Goal: Task Accomplishment & Management: Use online tool/utility

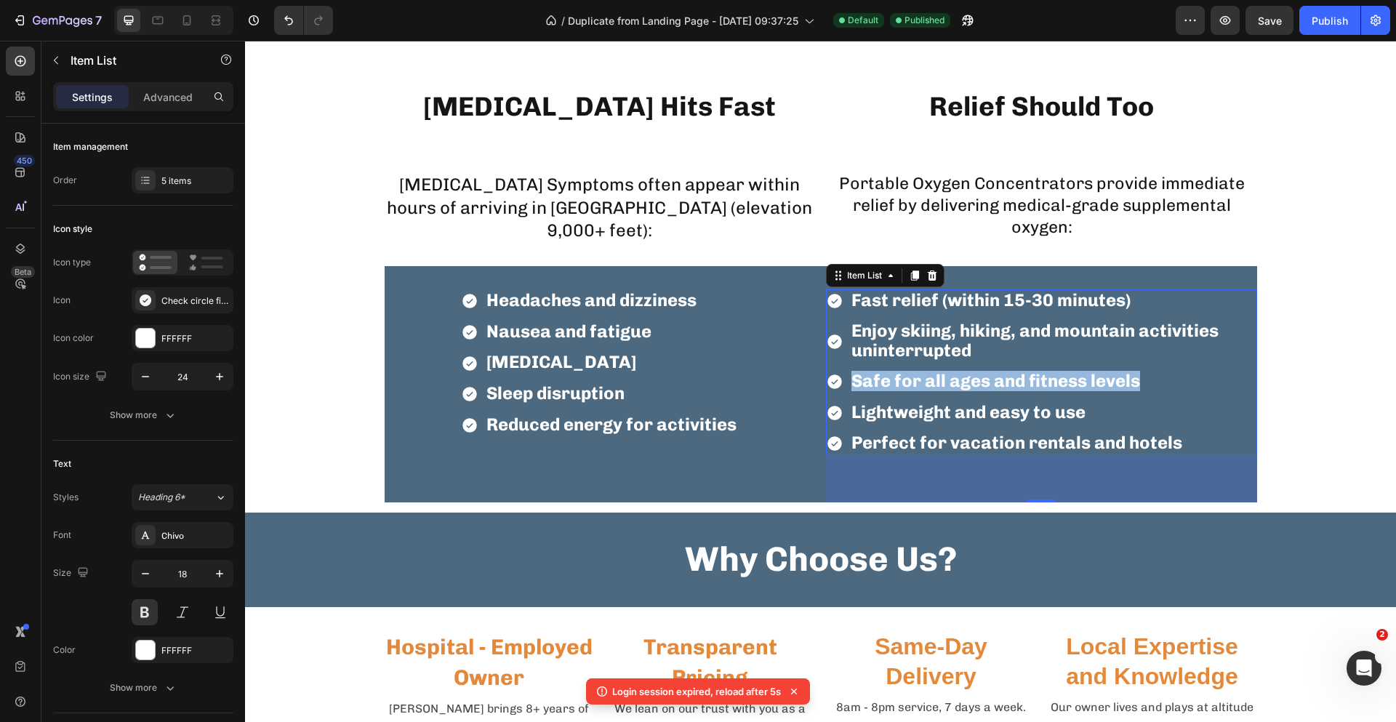
click at [1055, 412] on span "Lightweight and easy to use" at bounding box center [968, 411] width 234 height 21
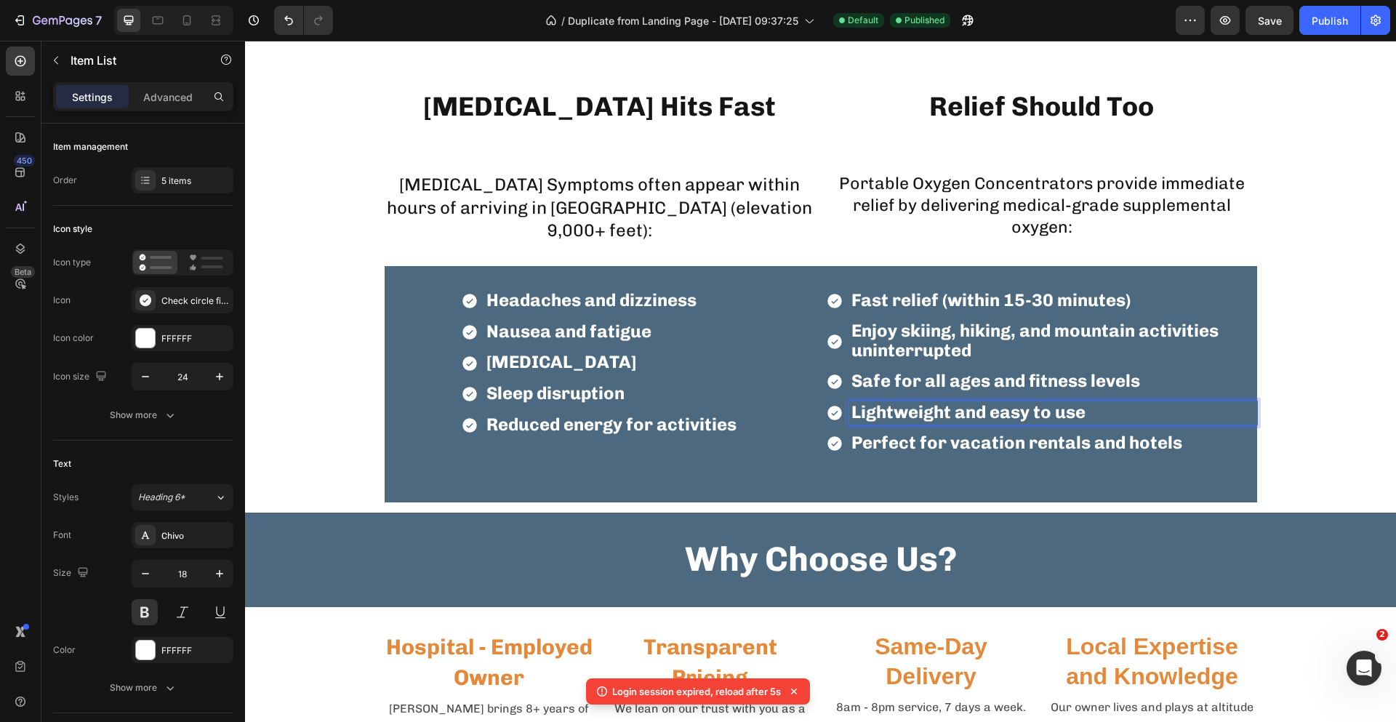
click at [1086, 418] on p "Lightweight and easy to use" at bounding box center [1053, 413] width 404 height 19
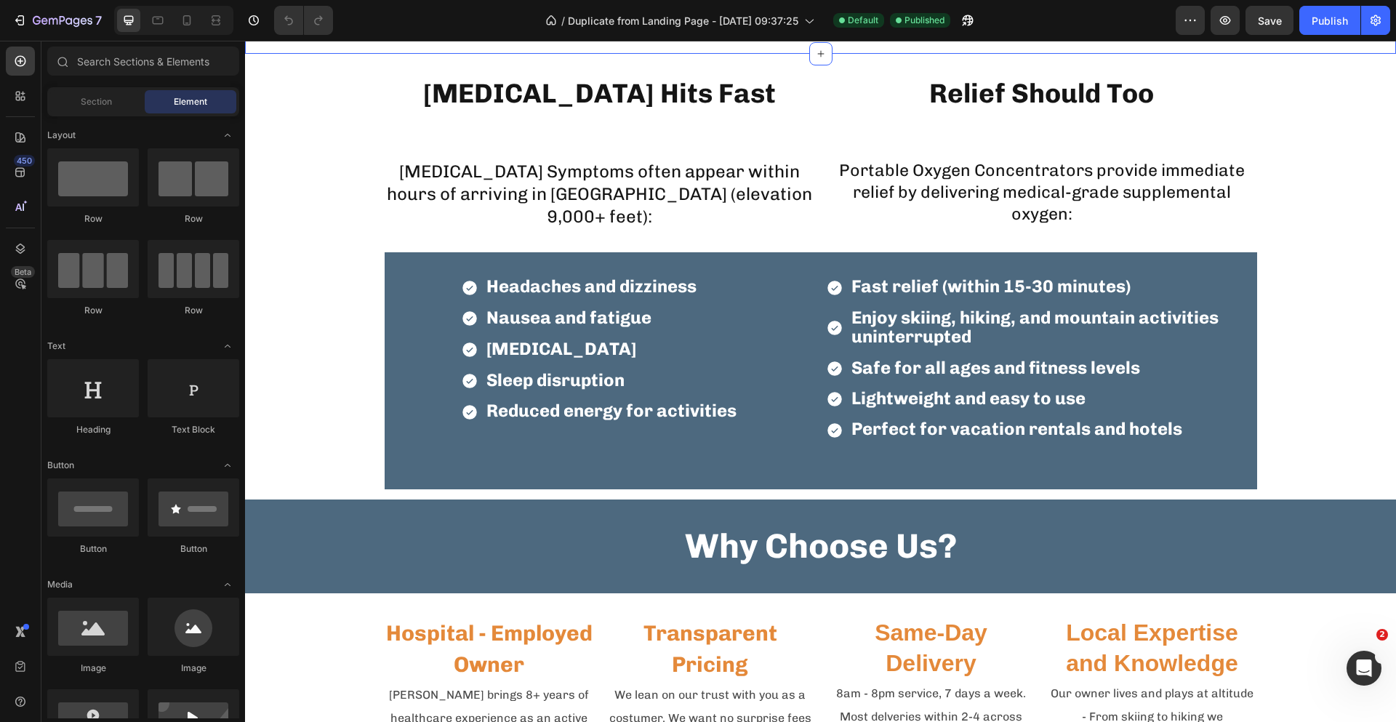
scroll to position [1672, 0]
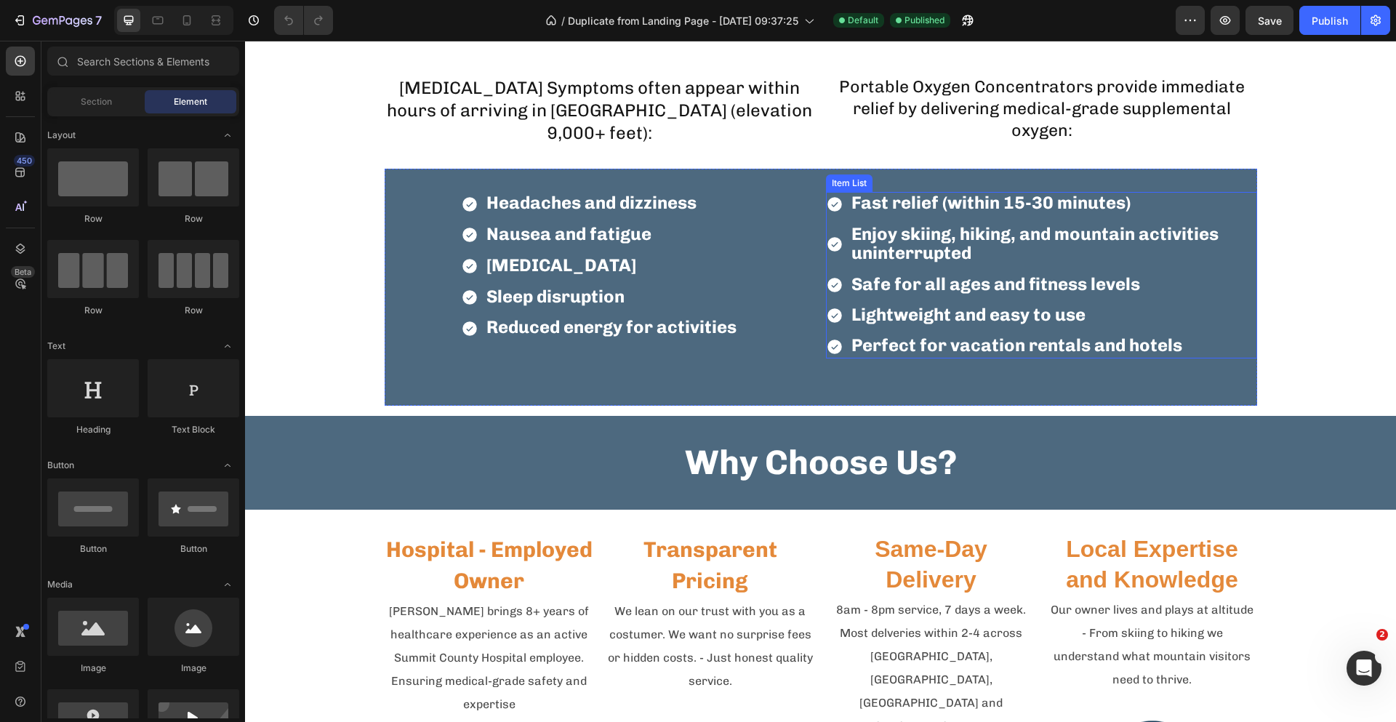
click at [960, 289] on span "Safe for all ages and fitness levels" at bounding box center [995, 283] width 289 height 21
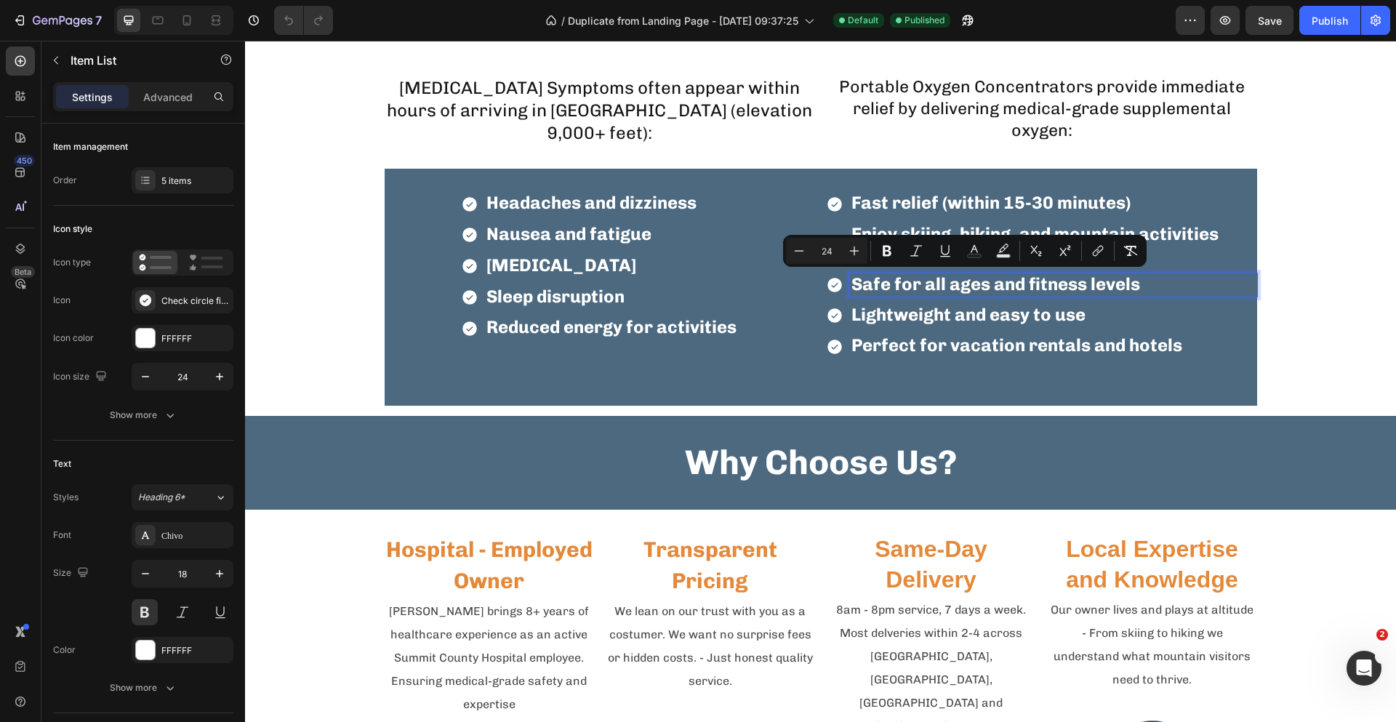
click at [1141, 278] on p "Safe for all ages and fitness levels" at bounding box center [1053, 285] width 404 height 19
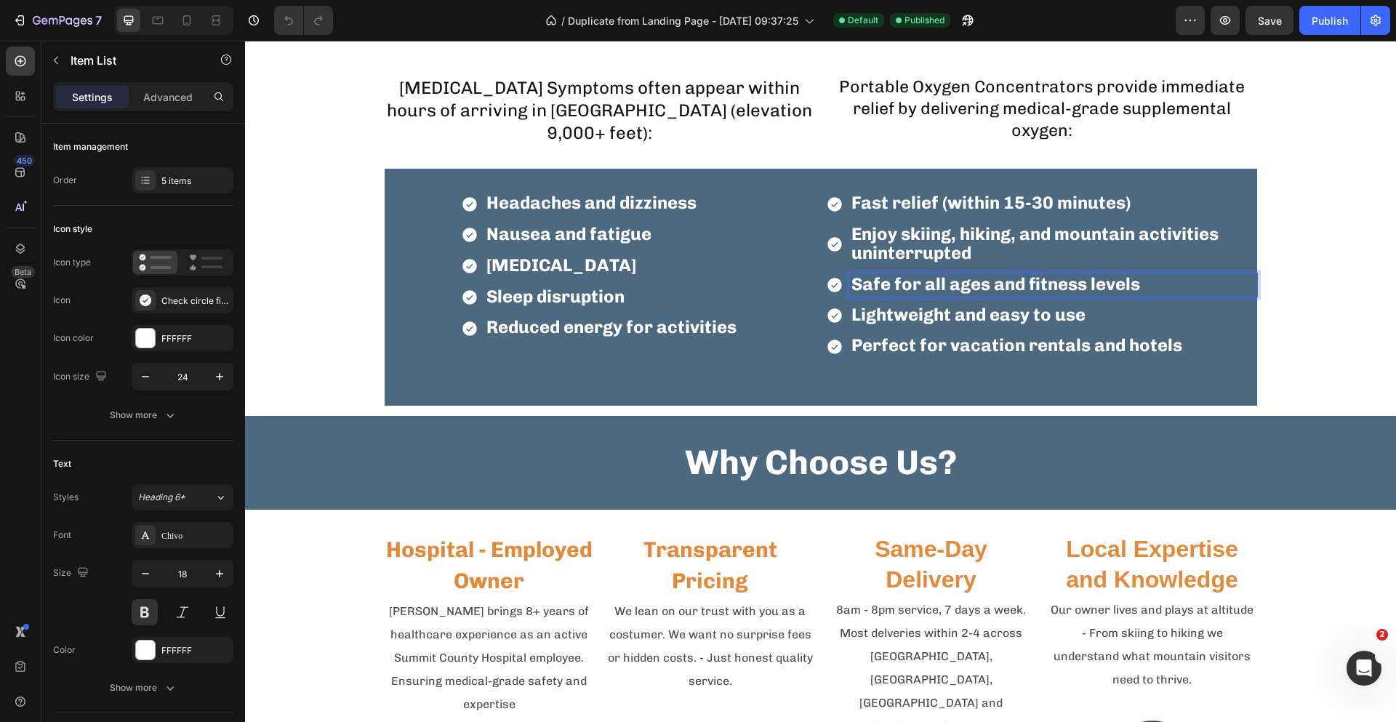
click at [1141, 278] on p "Safe for all ages and fitness levels" at bounding box center [1053, 285] width 404 height 19
drag, startPoint x: 1140, startPoint y: 279, endPoint x: 849, endPoint y: 288, distance: 290.9
click at [851, 288] on p "Safe for all ages and fitness levels" at bounding box center [1053, 285] width 404 height 19
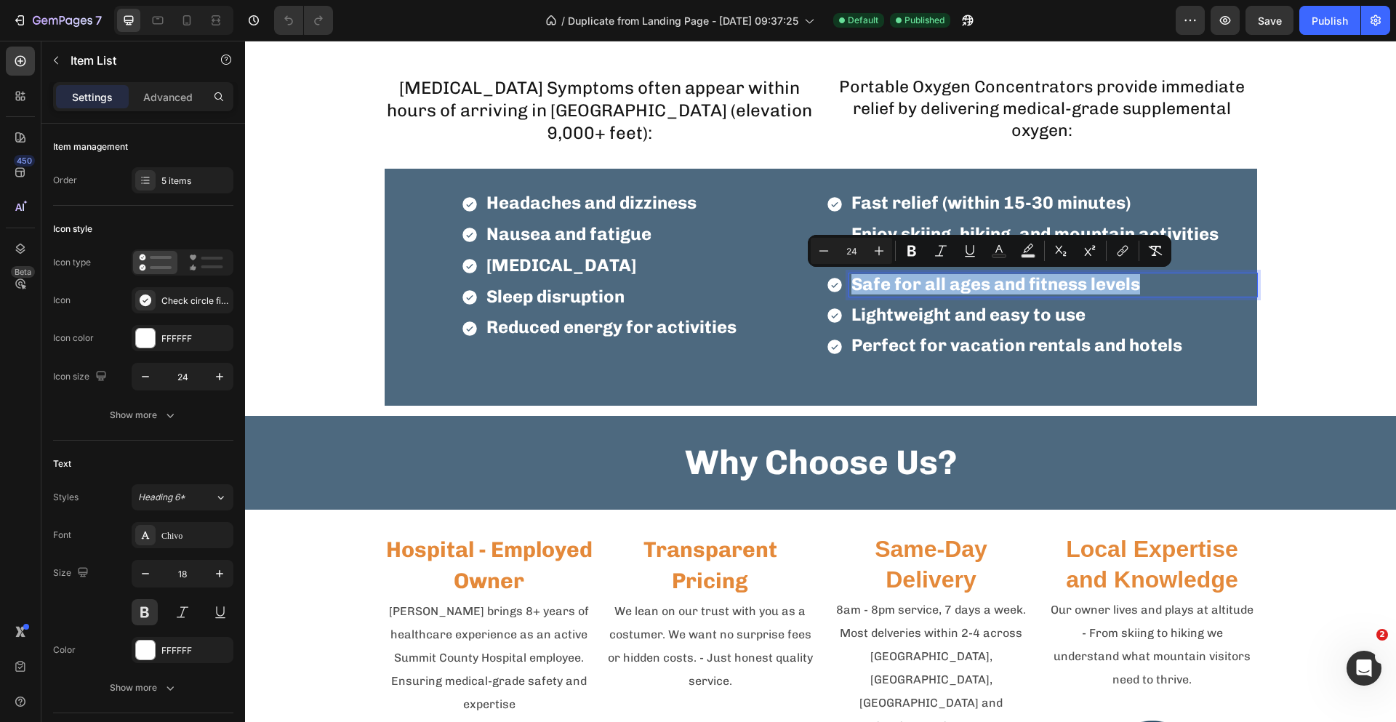
click at [1156, 329] on div "Fast relief (within 15-30 minutes) Enjoy skiing, hiking, and mountain activitie…" at bounding box center [1041, 275] width 431 height 166
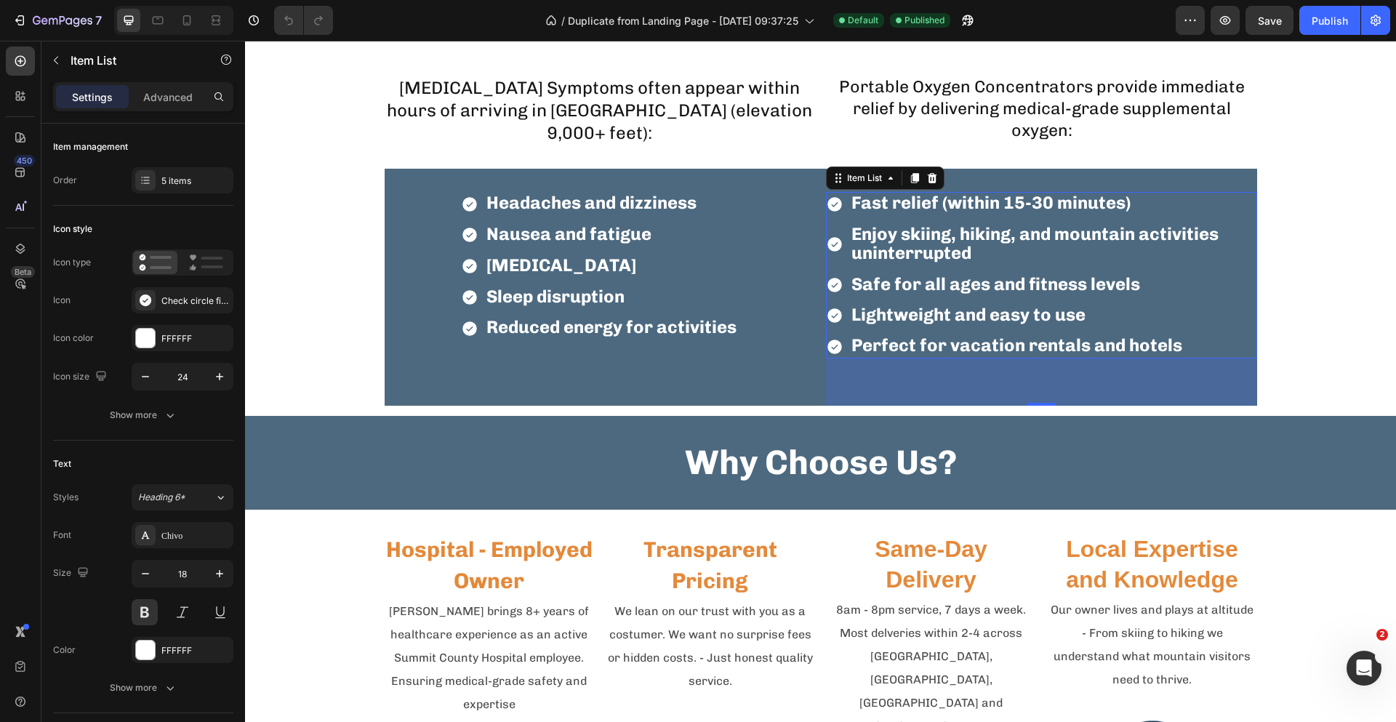
click at [1093, 320] on p "Lightweight and easy to use" at bounding box center [1053, 315] width 404 height 19
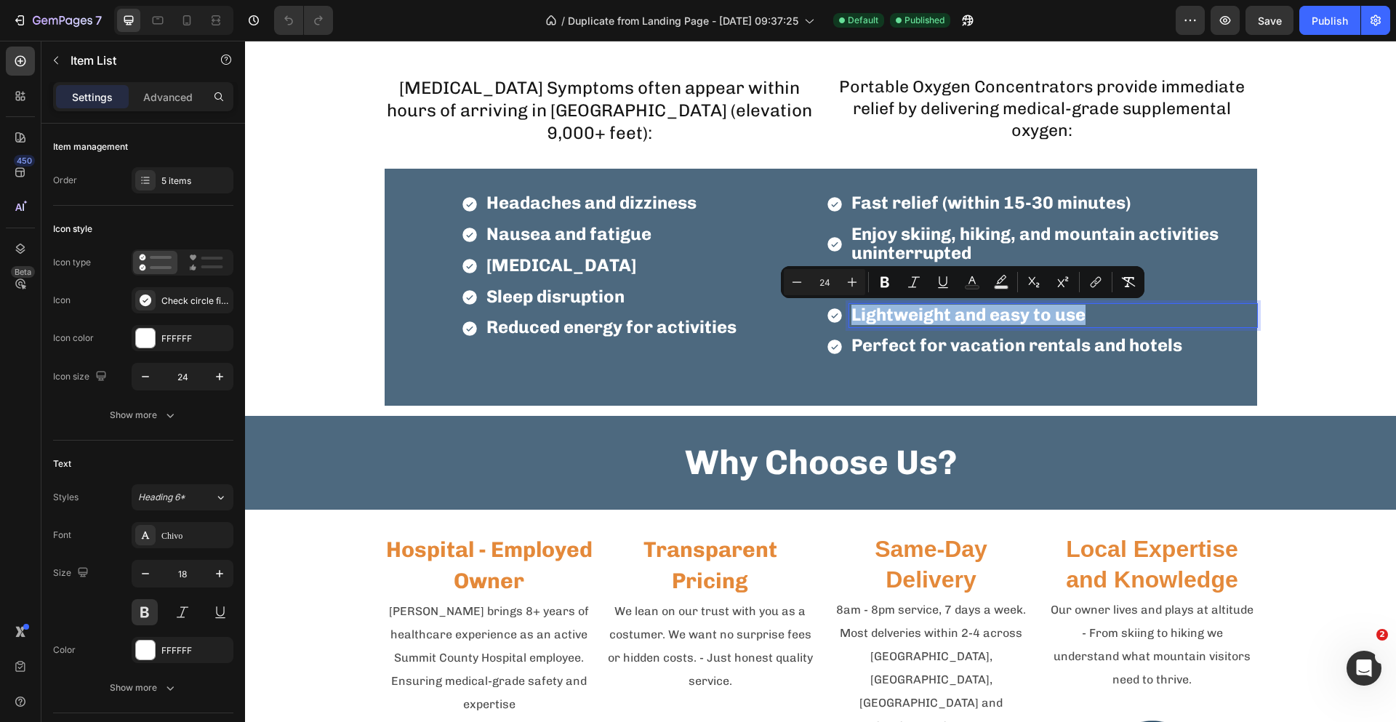
drag, startPoint x: 1093, startPoint y: 318, endPoint x: 848, endPoint y: 324, distance: 245.1
click at [851, 324] on p "Lightweight and easy to use" at bounding box center [1053, 315] width 404 height 19
copy span "Lightweight and easy to use"
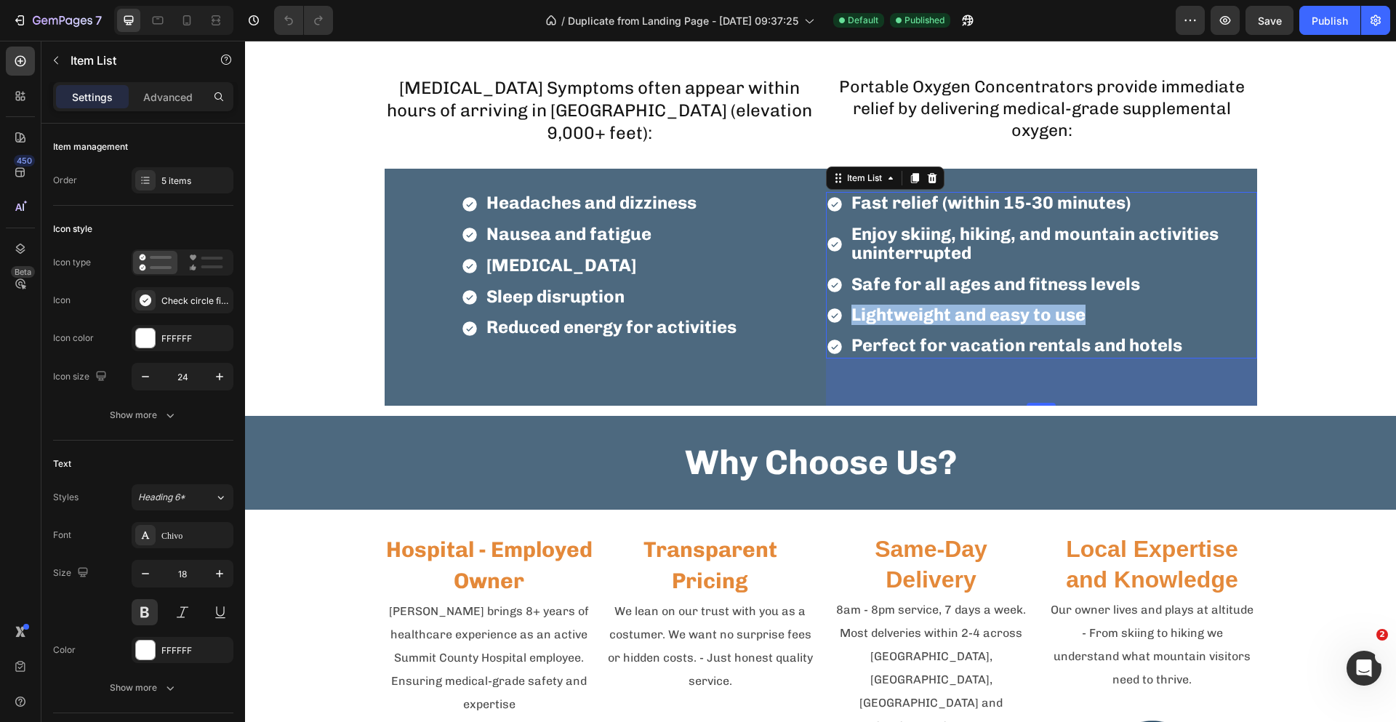
click at [1041, 346] on span "Perfect for vacation rentals and hotels" at bounding box center [1016, 344] width 331 height 21
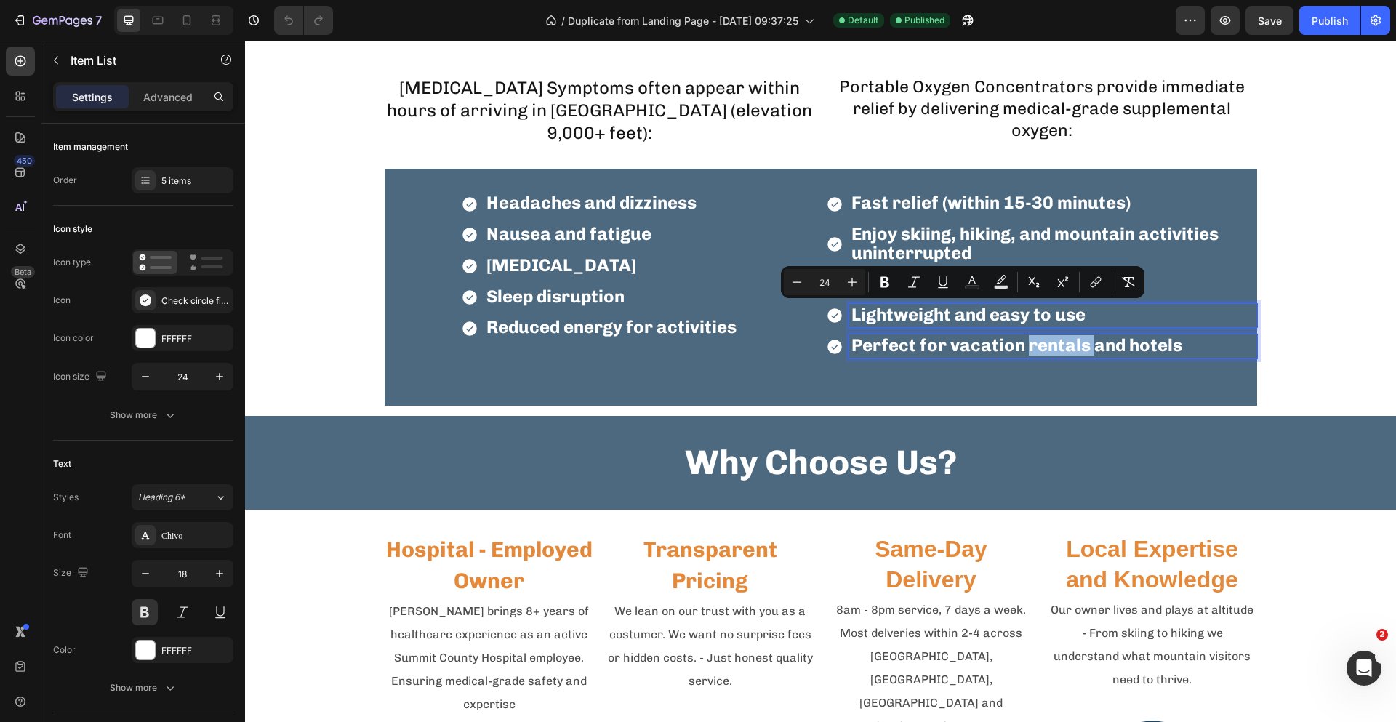
click at [1041, 346] on span "Perfect for vacation rentals and hotels" at bounding box center [1016, 344] width 331 height 21
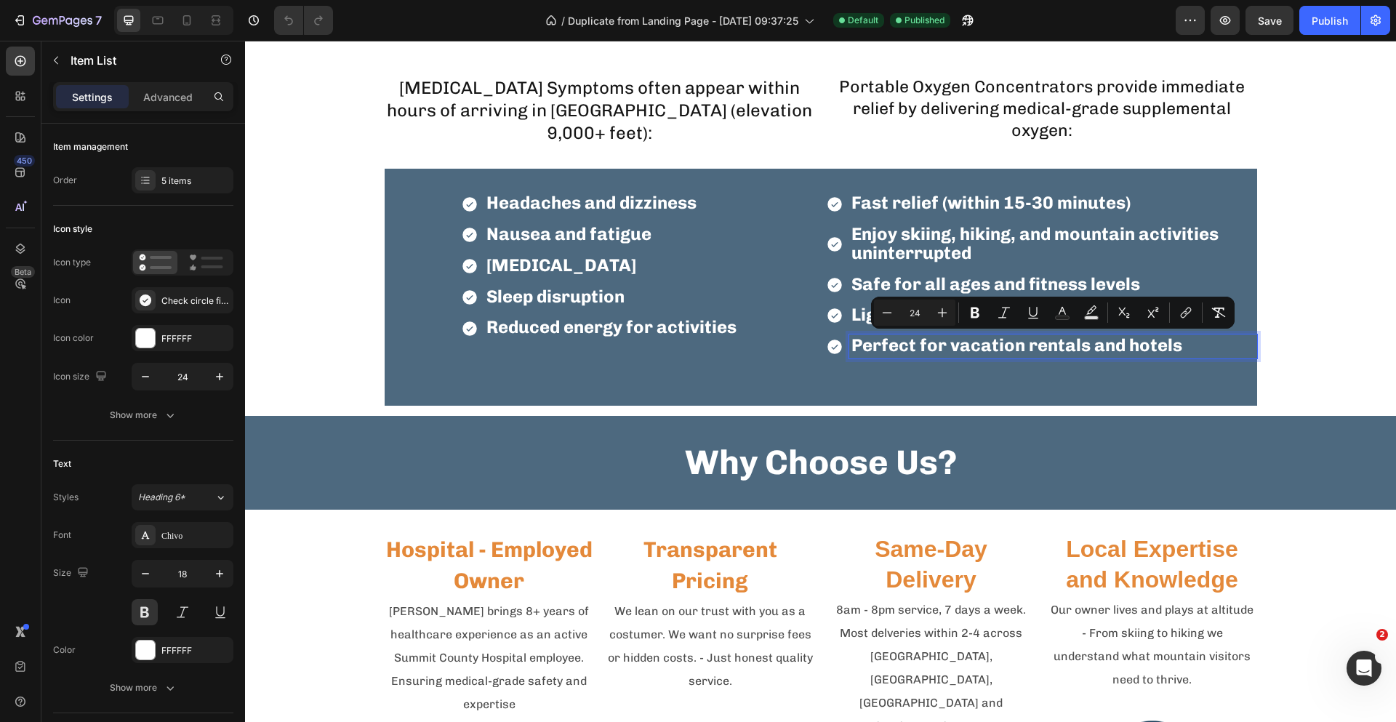
click at [1169, 345] on span "Perfect for vacation rentals and hotels" at bounding box center [1016, 344] width 331 height 21
click at [1173, 345] on span "Perfect for vacation rentals and hotels" at bounding box center [1016, 344] width 331 height 21
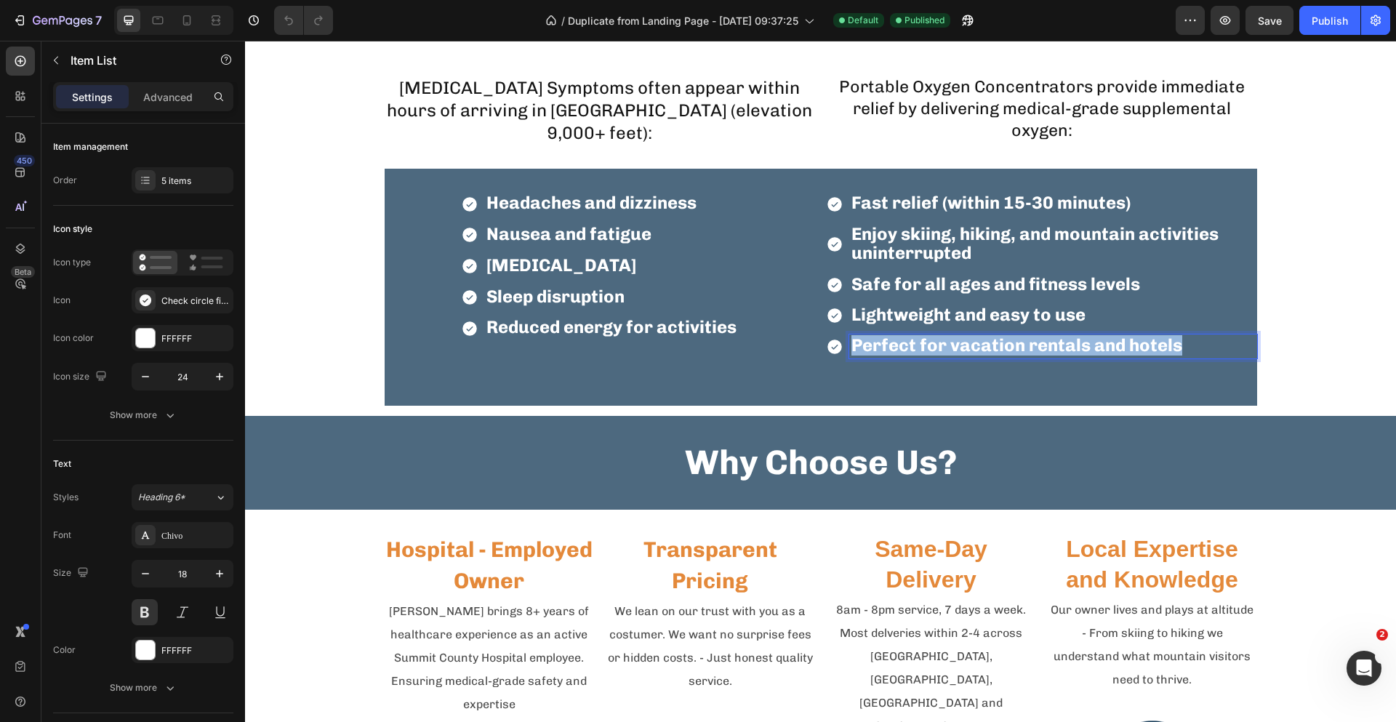
drag, startPoint x: 1173, startPoint y: 345, endPoint x: 846, endPoint y: 345, distance: 327.2
click at [851, 345] on span "Perfect for vacation rentals and hotels" at bounding box center [1016, 344] width 331 height 21
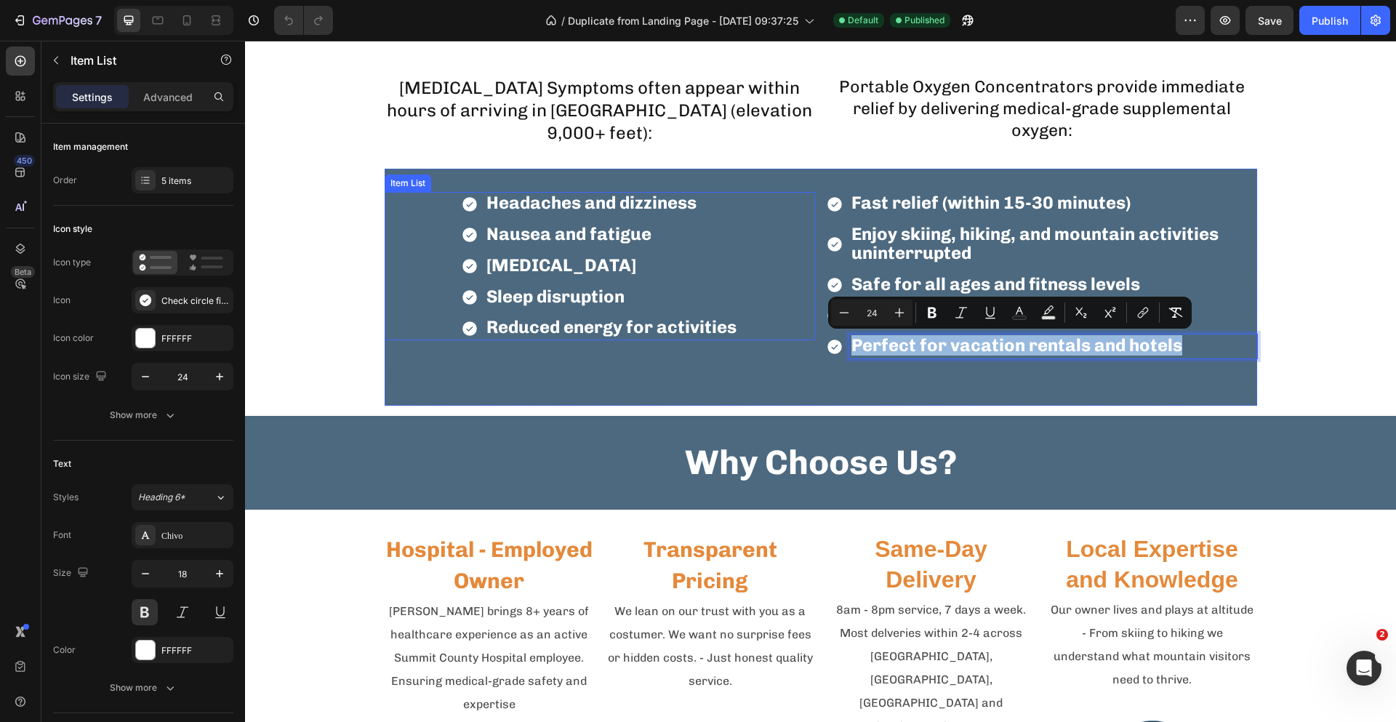
copy span "Perfect for vacation rentals and hotels"
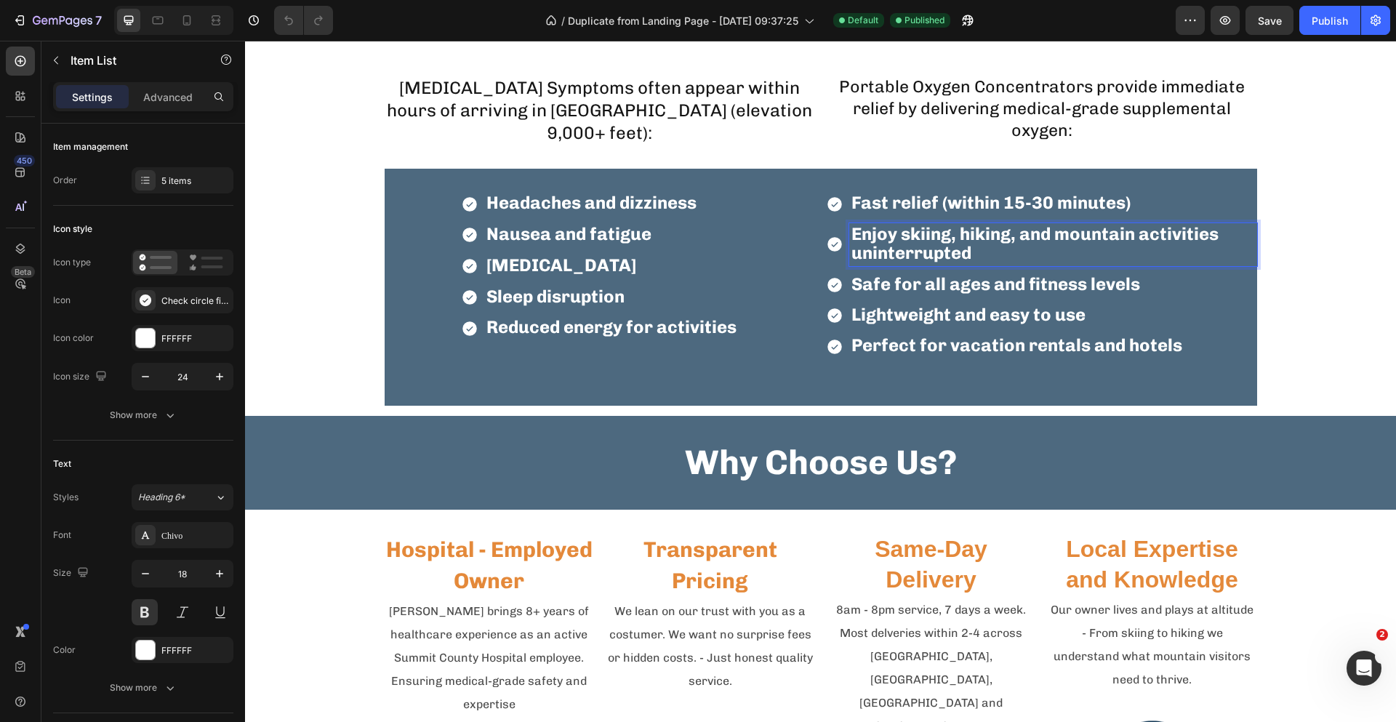
click at [940, 224] on span "Enjoy skiing, hiking, and mountain activities uninterrupted" at bounding box center [1034, 243] width 367 height 40
click at [1128, 202] on p "Fast relief (within 15-30 minutes)" at bounding box center [1053, 203] width 404 height 19
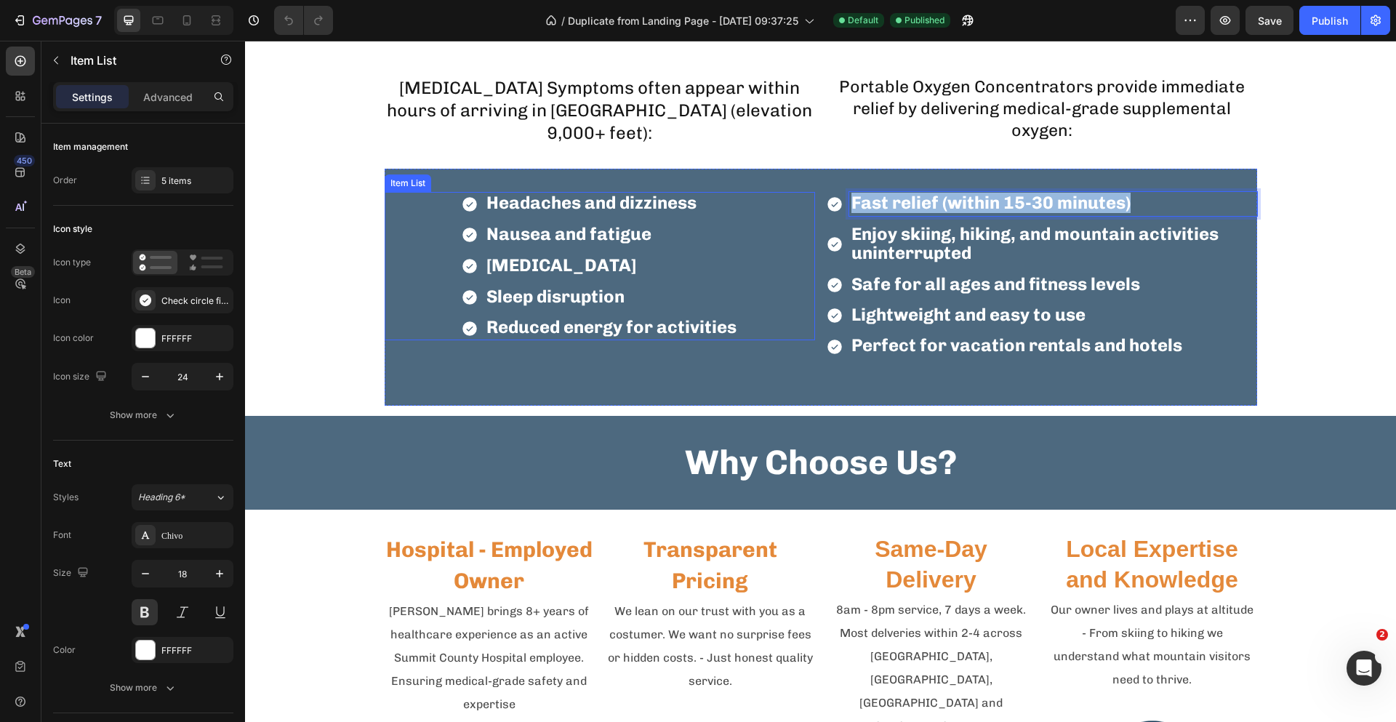
drag, startPoint x: 1128, startPoint y: 202, endPoint x: 775, endPoint y: 200, distance: 352.6
click at [775, 200] on div "Headaches and dizziness Nausea and fatigue Shortness of breath Sleep disruption…" at bounding box center [821, 287] width 872 height 236
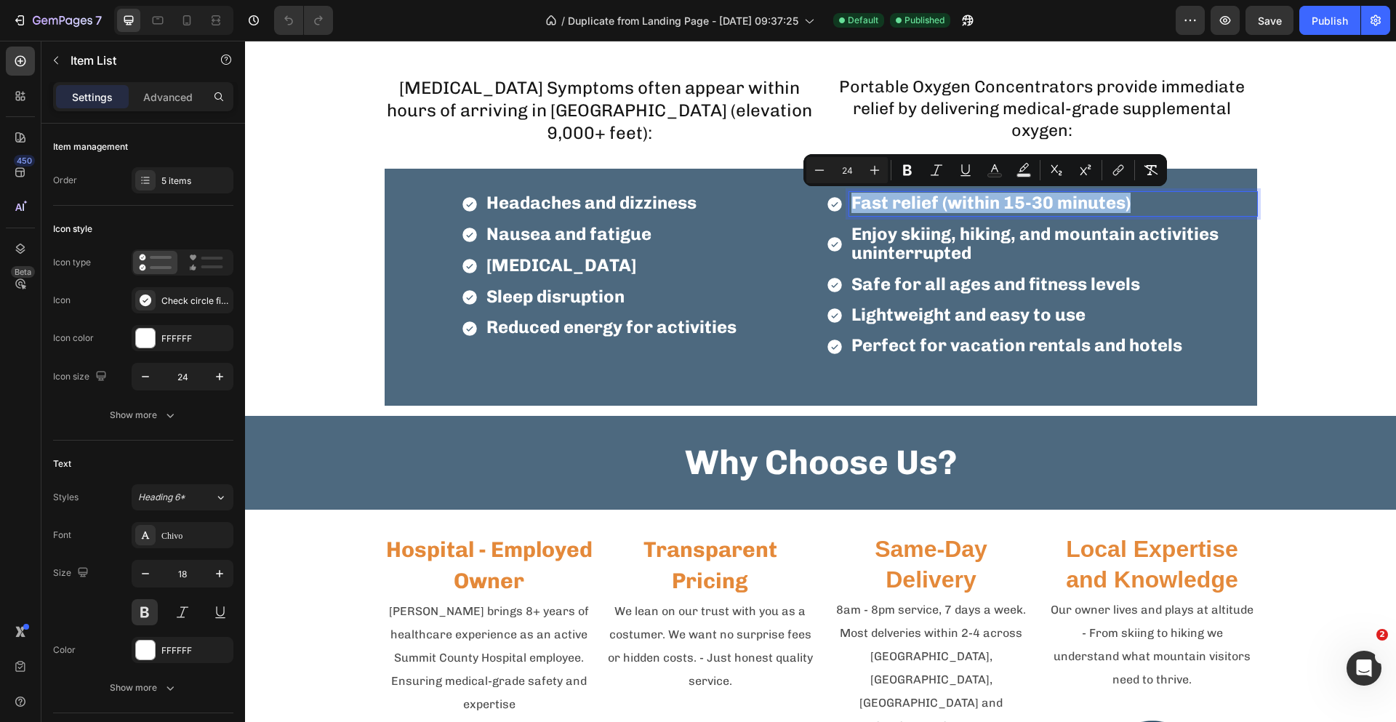
copy span "Fast relief (within 15-30 minutes)"
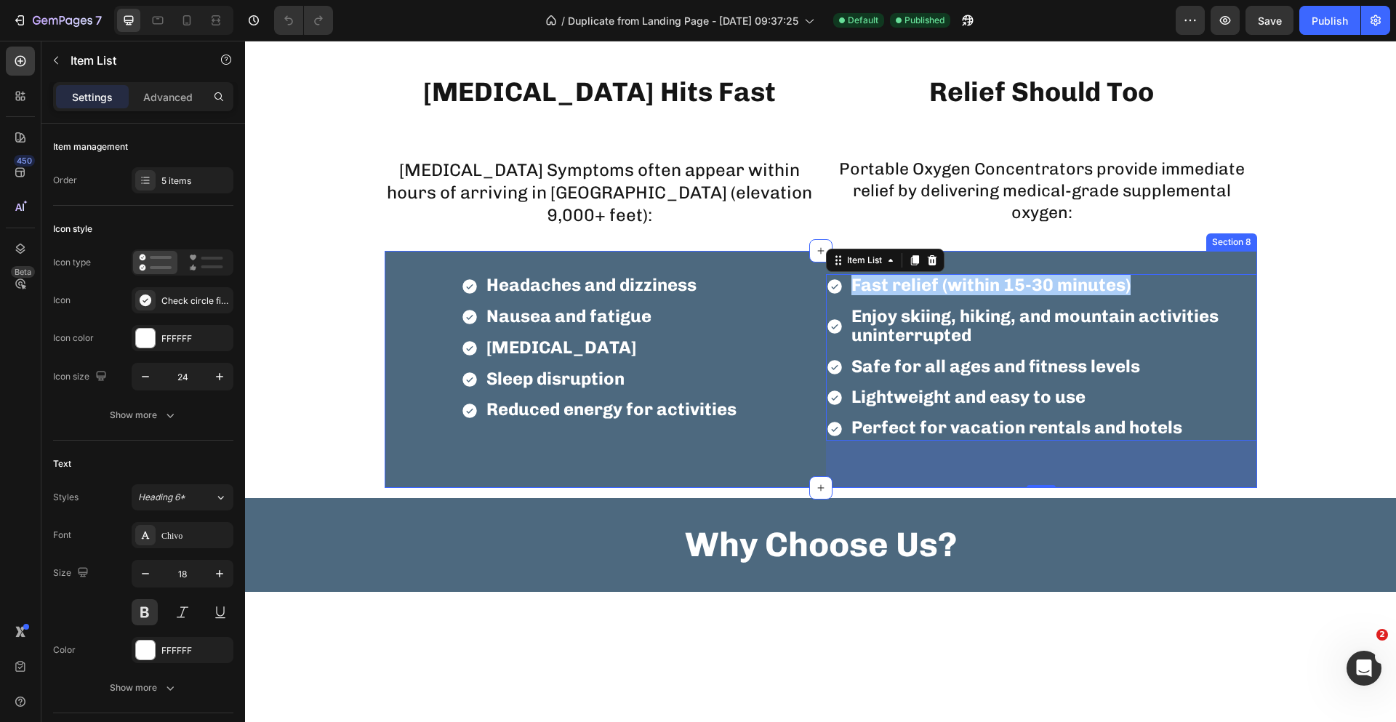
scroll to position [1309, 0]
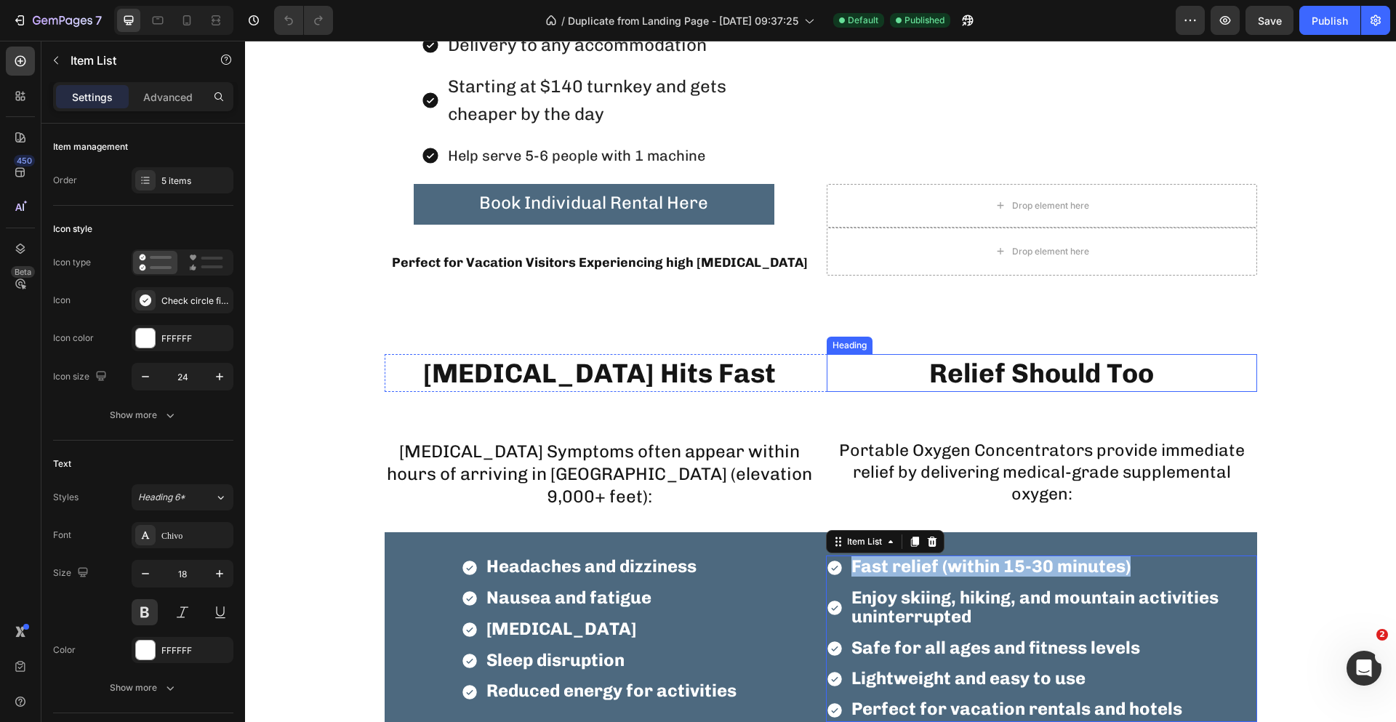
click at [927, 377] on h2 "Relief Should Too" at bounding box center [1042, 373] width 430 height 38
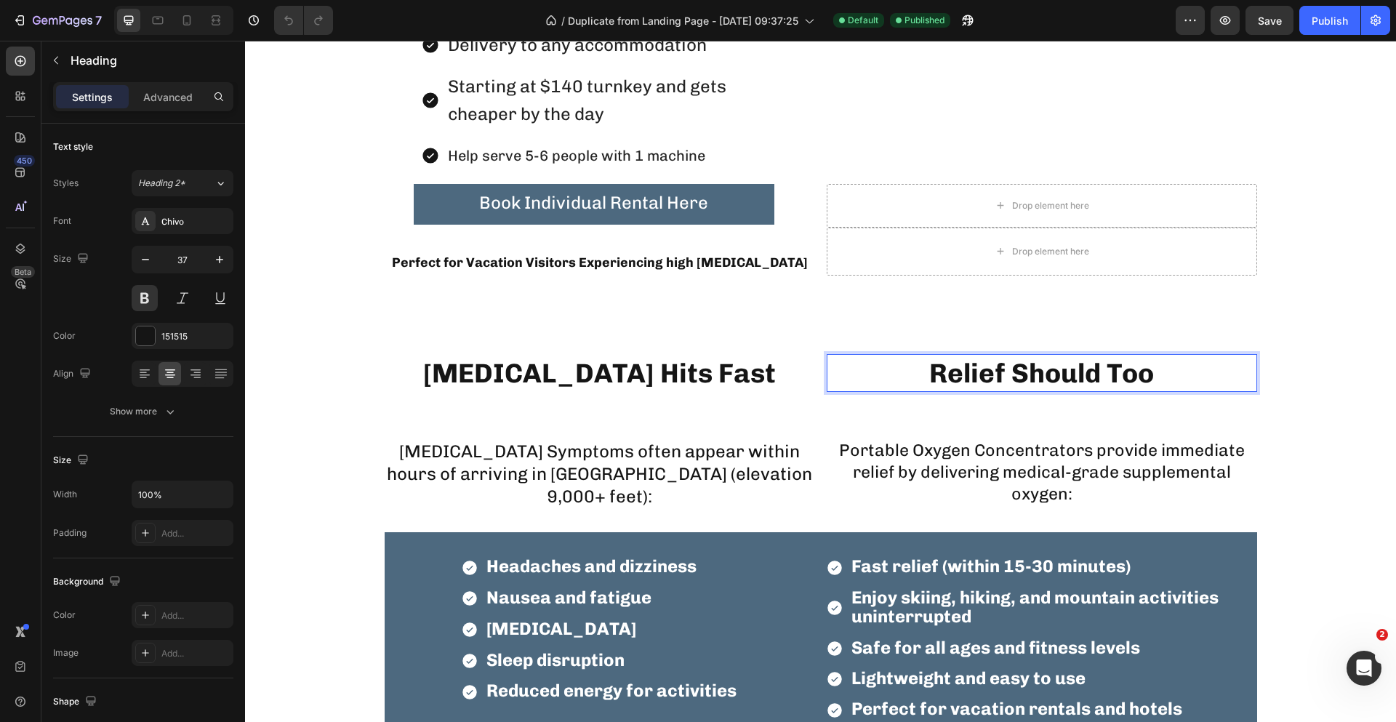
click at [1160, 375] on p "Relief Should Too" at bounding box center [1042, 373] width 428 height 35
drag, startPoint x: 1160, startPoint y: 375, endPoint x: 896, endPoint y: 378, distance: 264.7
click at [896, 378] on p "Relief Should Too" at bounding box center [1042, 373] width 428 height 35
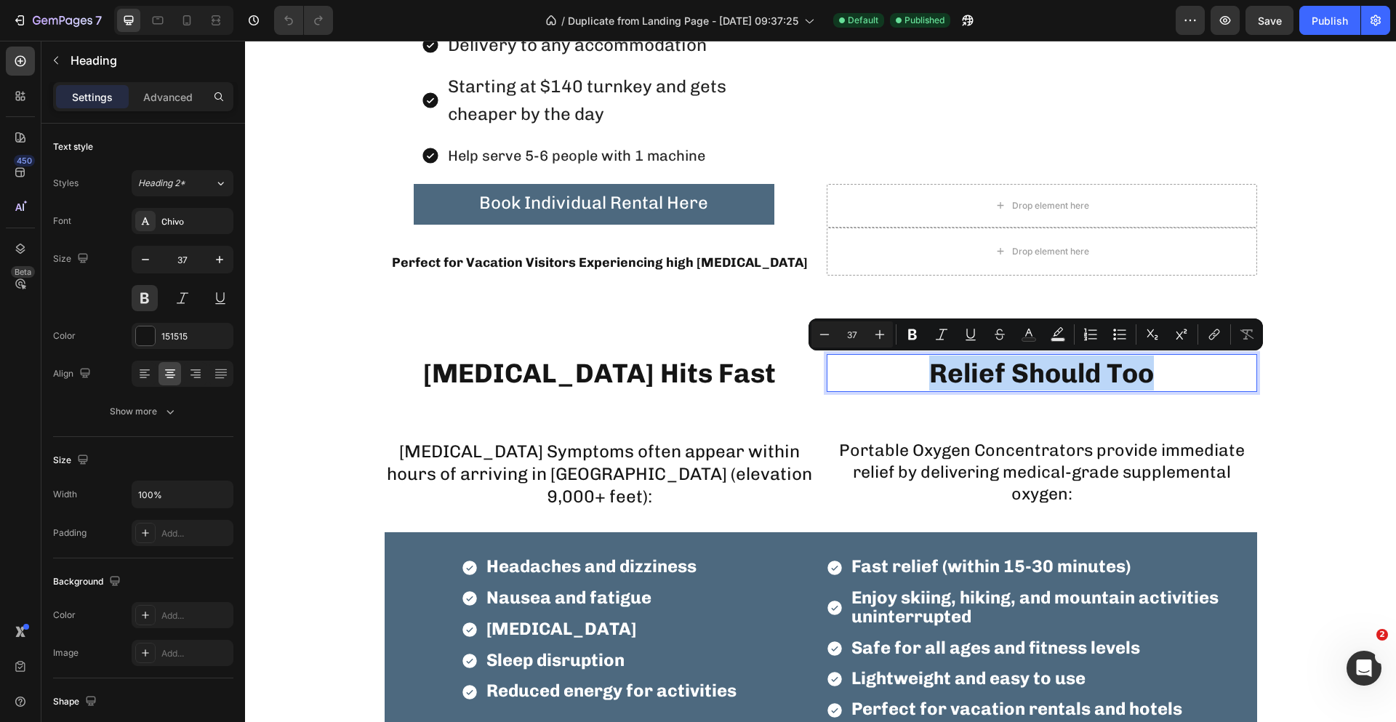
copy p "Relief Should Too"
